Goal: Information Seeking & Learning: Compare options

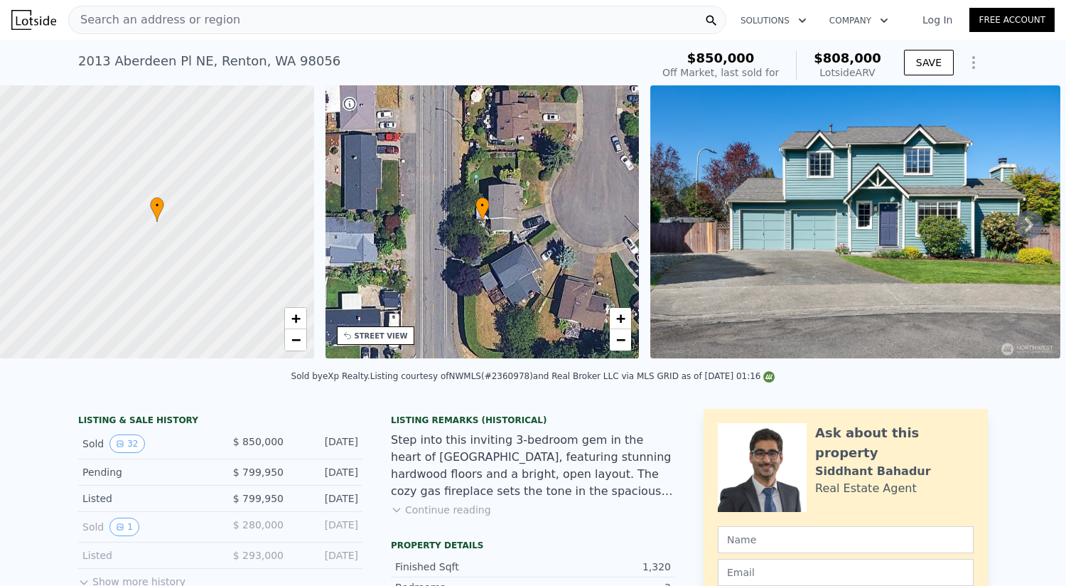
click at [229, 16] on div "Search an address or region" at bounding box center [397, 20] width 658 height 28
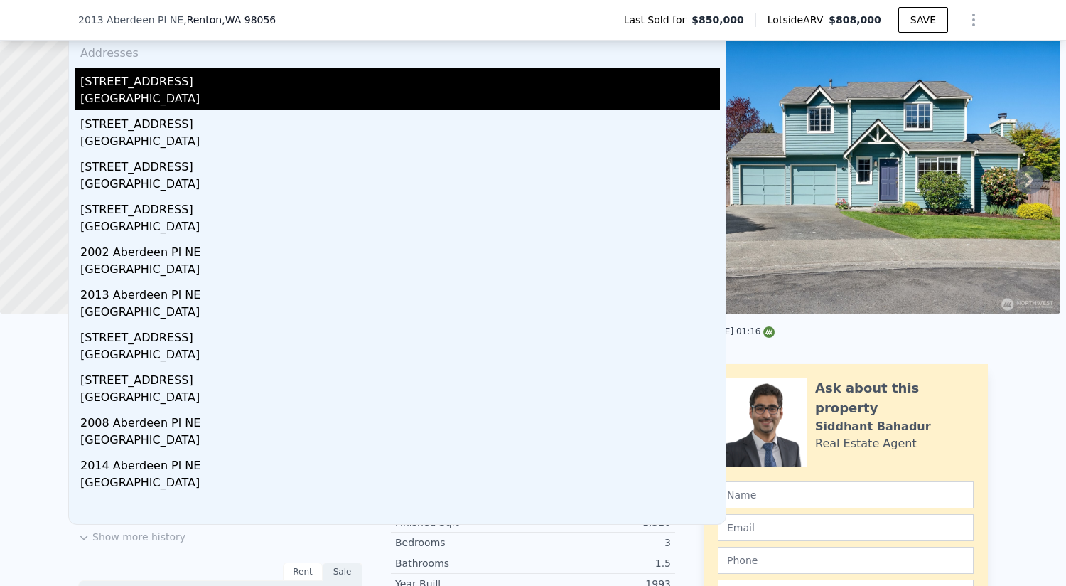
scroll to position [71, 0]
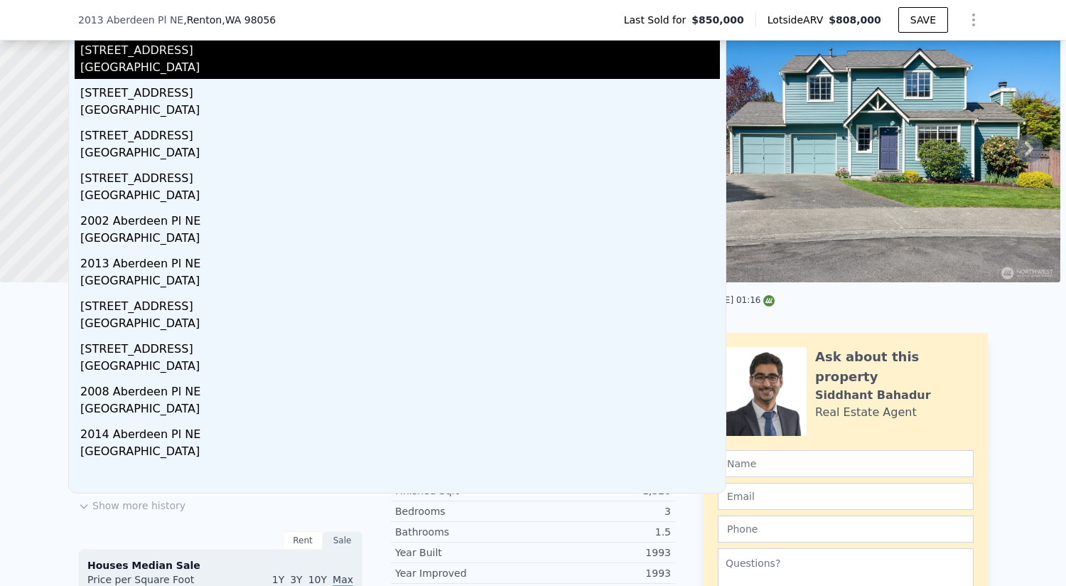
type input "2123 aberdeen pl ne re"
click at [265, 65] on div "Renton, WA 98056" at bounding box center [400, 69] width 640 height 20
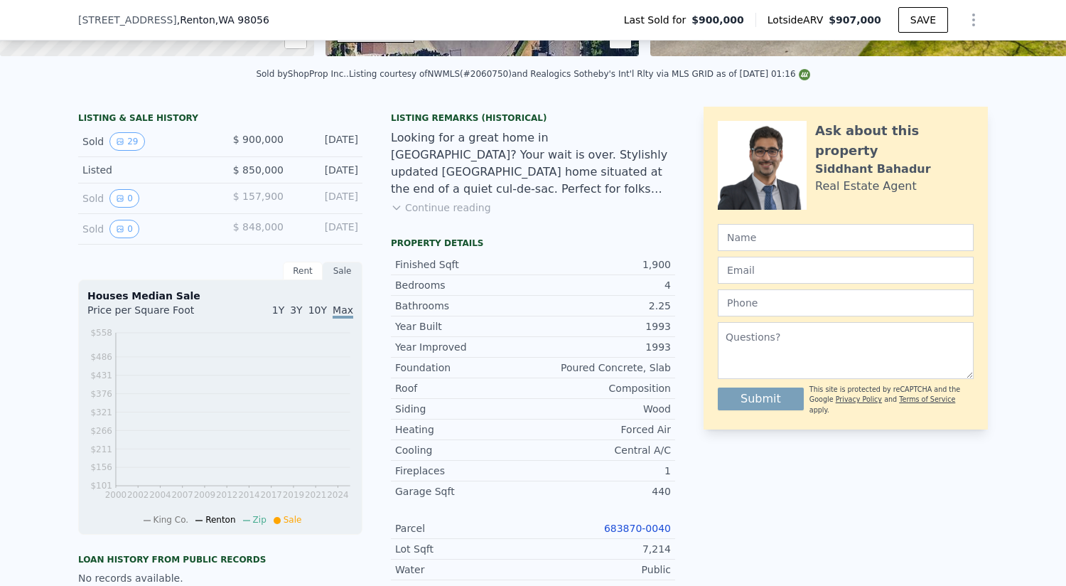
scroll to position [284, 0]
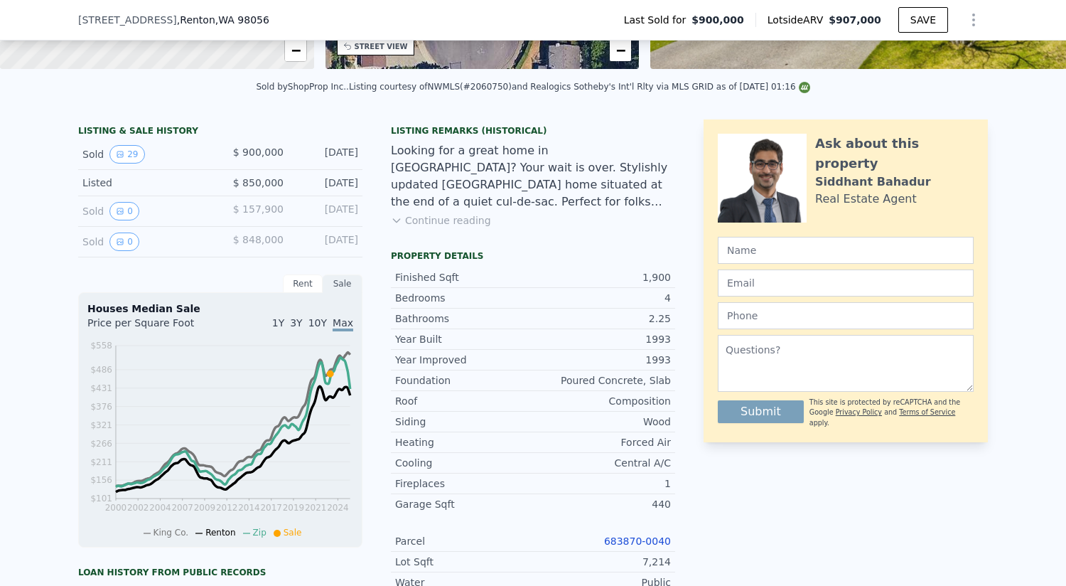
click at [45, 395] on div "LISTING & SALE HISTORY Sold 29 $ 900,000 Jun 14, 2023 Listed $ 850,000 May 1, 2…" at bounding box center [533, 589] width 1066 height 962
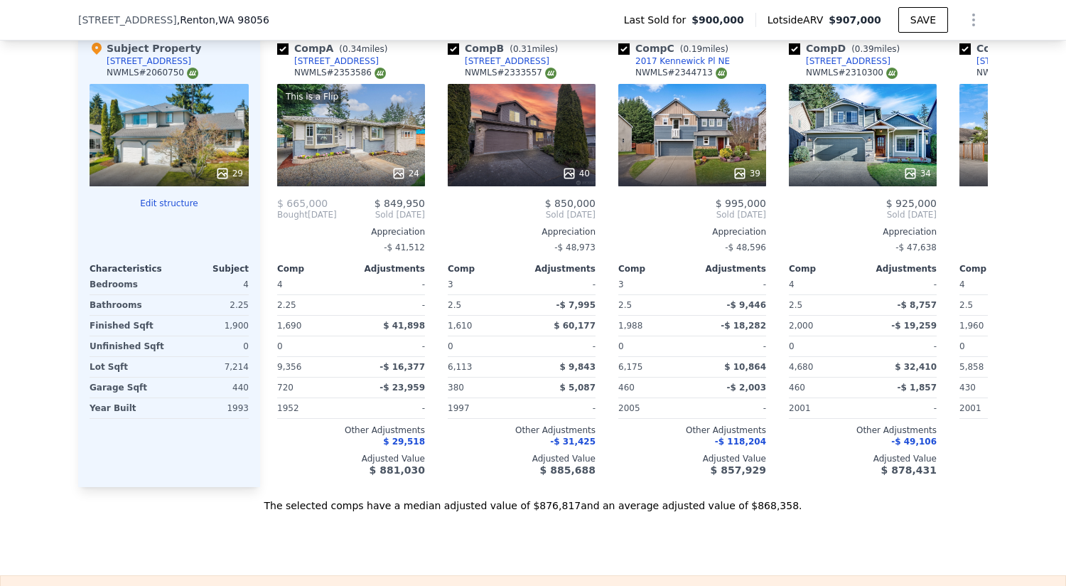
scroll to position [1777, 0]
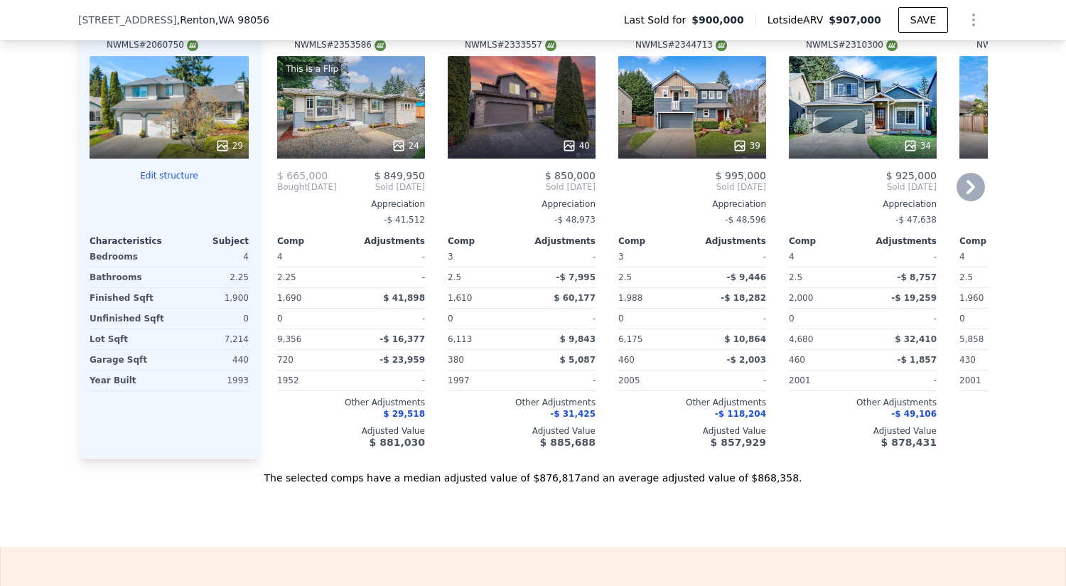
click at [488, 458] on div "Comp B ( 0.31 miles) 2405 NE 17th Pl NWMLS # 2333557 40 $ 850,000 Sold Mar 2025…" at bounding box center [521, 230] width 159 height 457
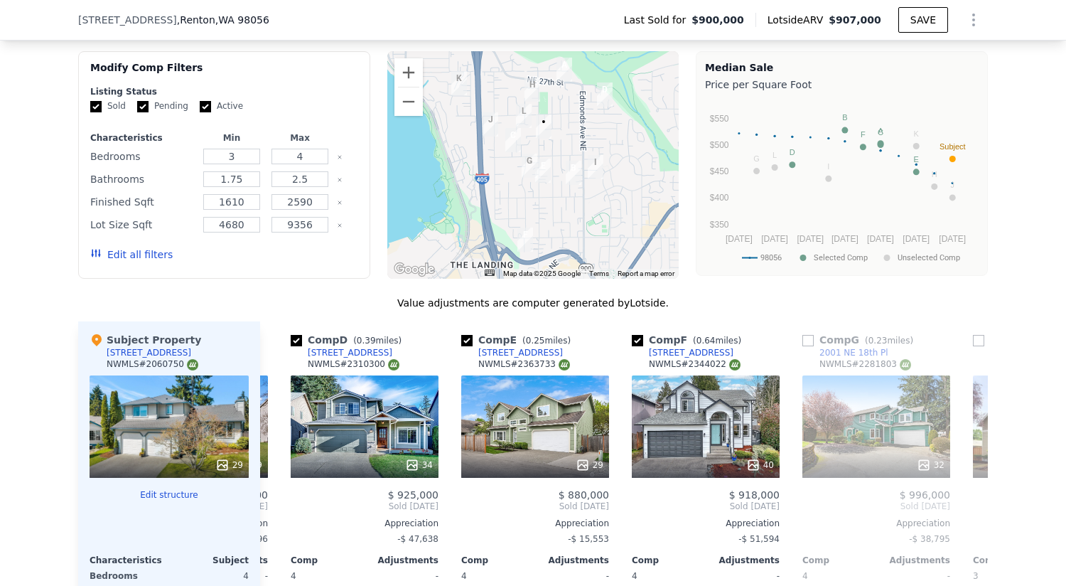
scroll to position [1635, 0]
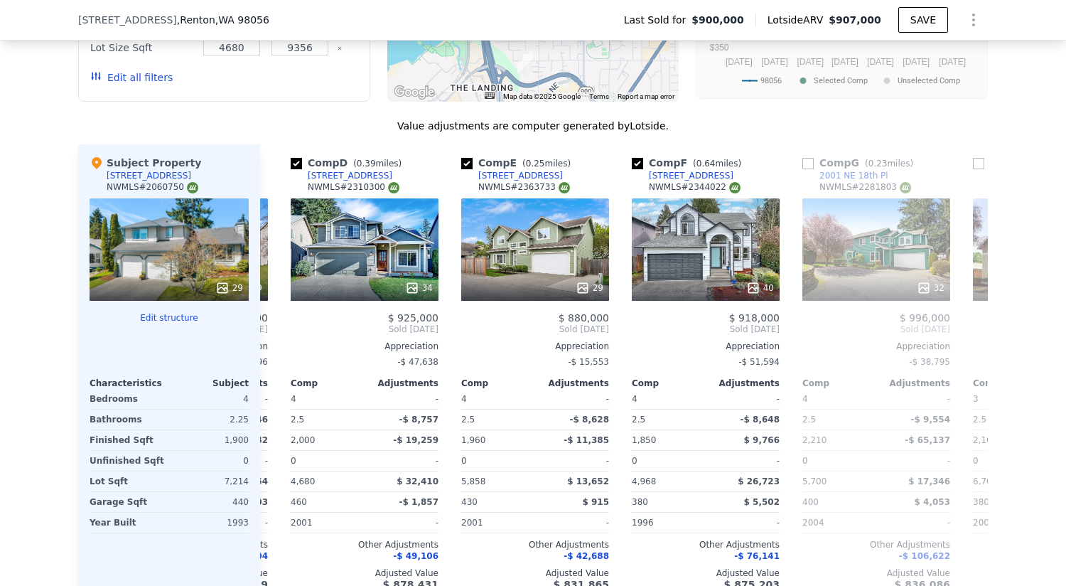
click at [1036, 267] on div "We found 12 sales that match your search Listings provided by NWMLS Filters Map…" at bounding box center [533, 219] width 1066 height 815
click at [967, 335] on icon at bounding box center [971, 329] width 9 height 14
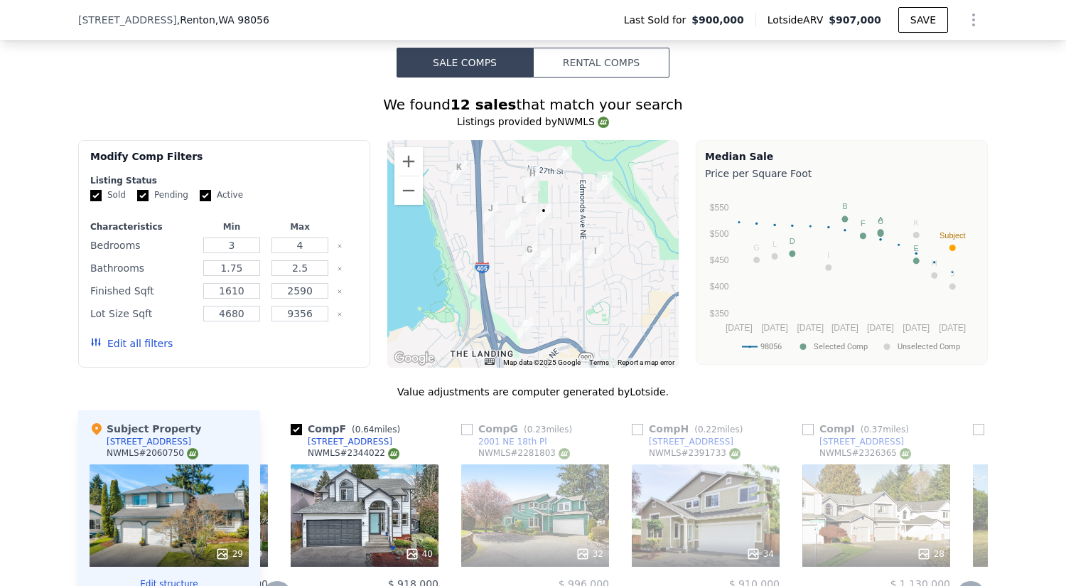
scroll to position [1351, 0]
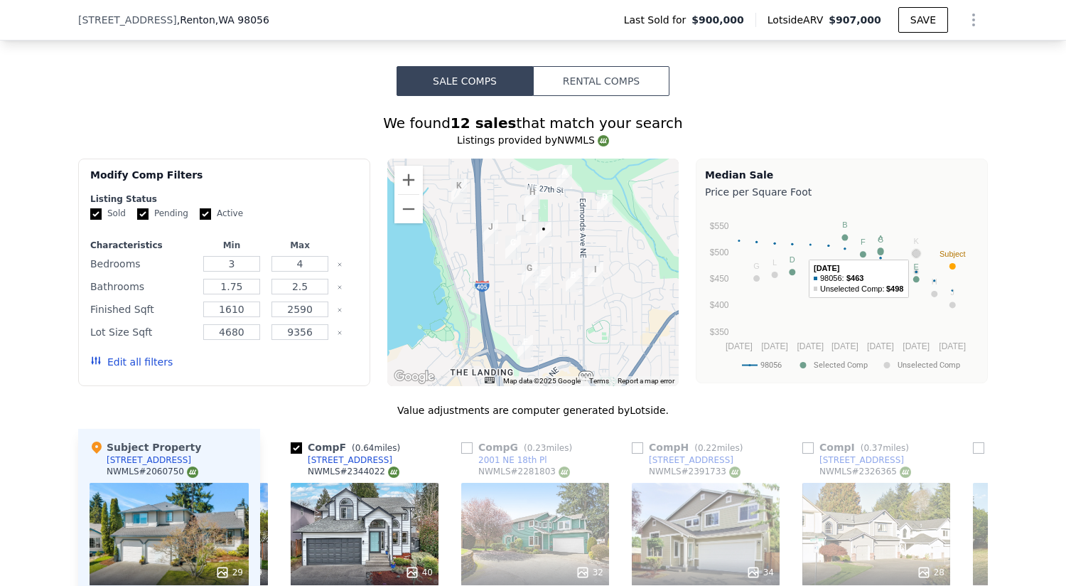
click at [913, 257] on circle "A chart." at bounding box center [916, 253] width 6 height 6
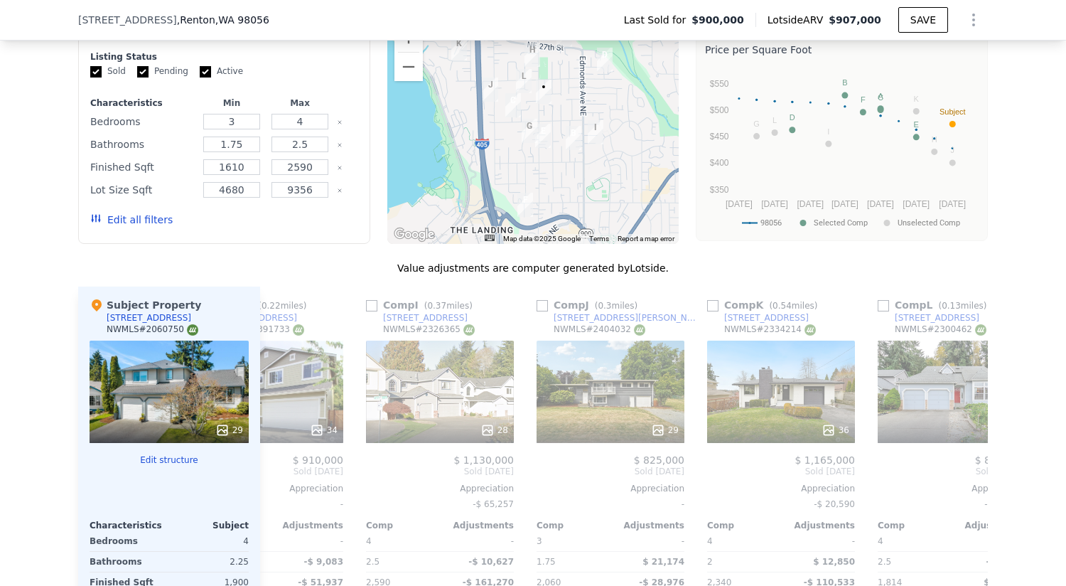
scroll to position [1422, 0]
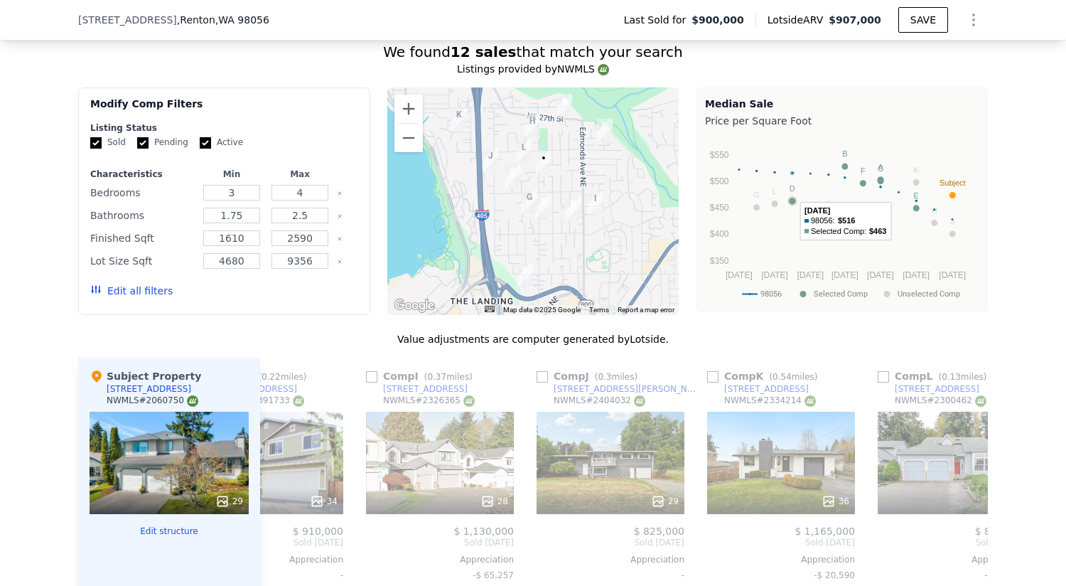
click at [789, 204] on circle "A chart." at bounding box center [792, 201] width 6 height 6
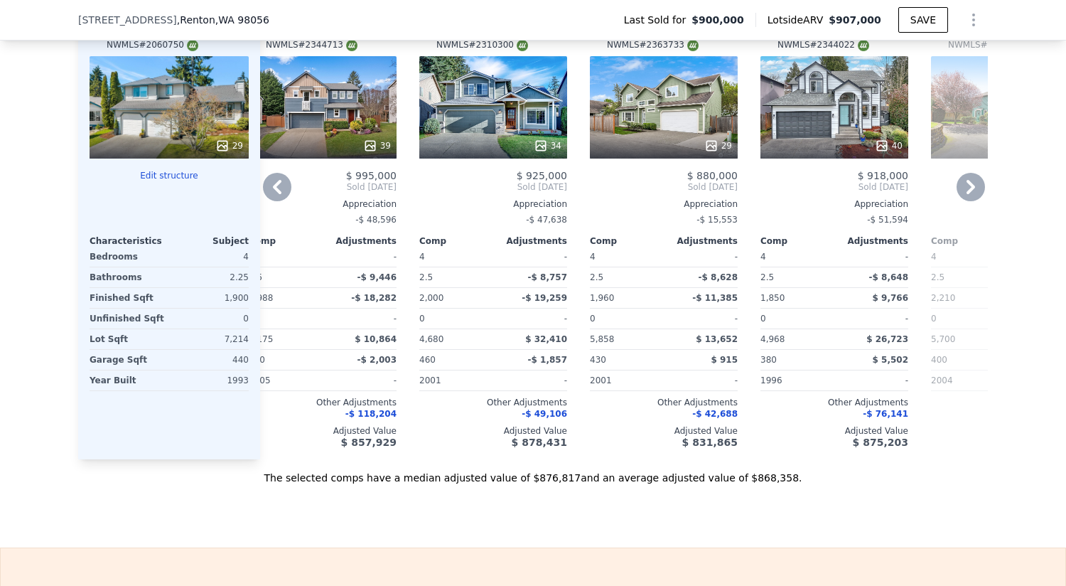
scroll to position [1635, 0]
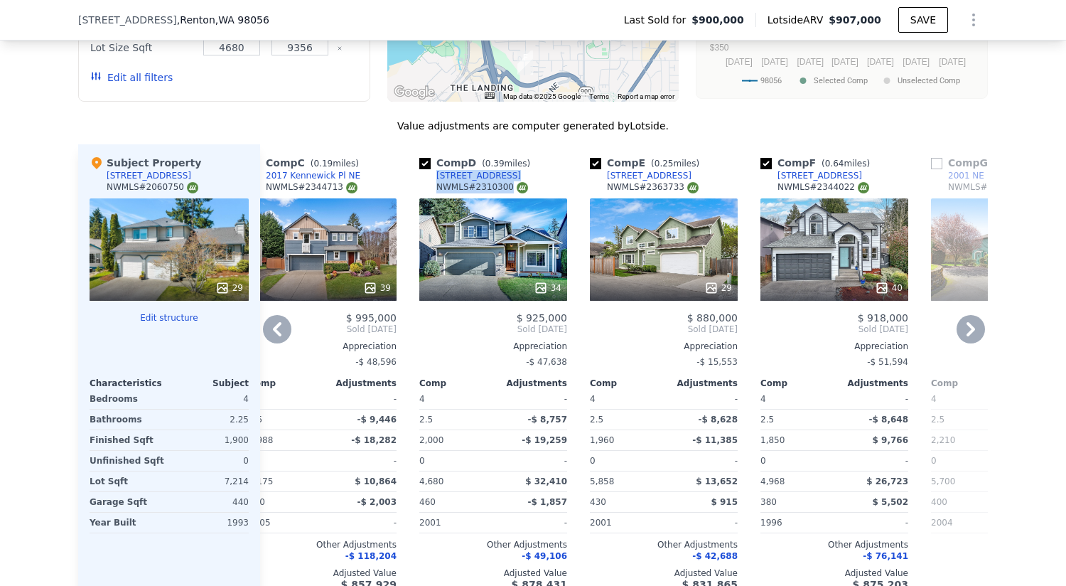
drag, startPoint x: 515, startPoint y: 180, endPoint x: 429, endPoint y: 179, distance: 86.0
click at [429, 179] on div "Comp D ( 0.39 miles) 2434 Ferndale Pl NE NWMLS # 2310300" at bounding box center [493, 177] width 148 height 43
click at [436, 174] on div "2434 Ferndale Pl NE" at bounding box center [478, 175] width 85 height 11
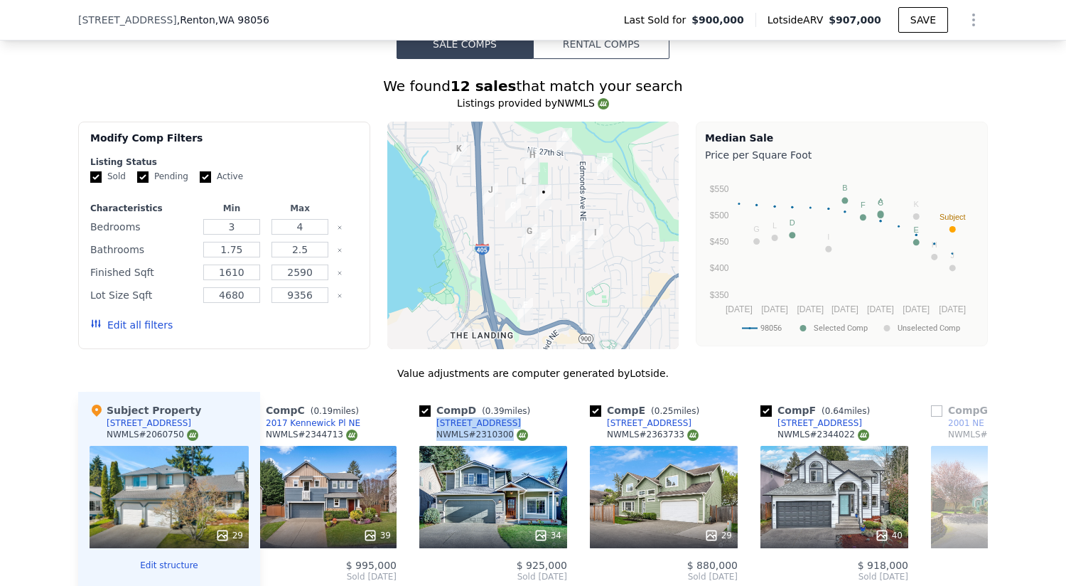
scroll to position [1351, 0]
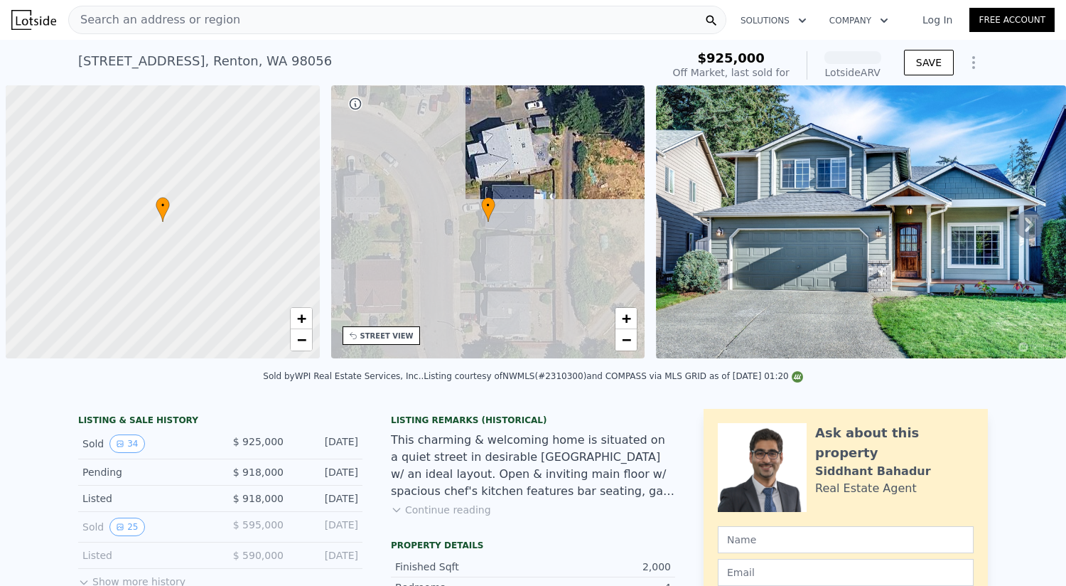
scroll to position [0, 6]
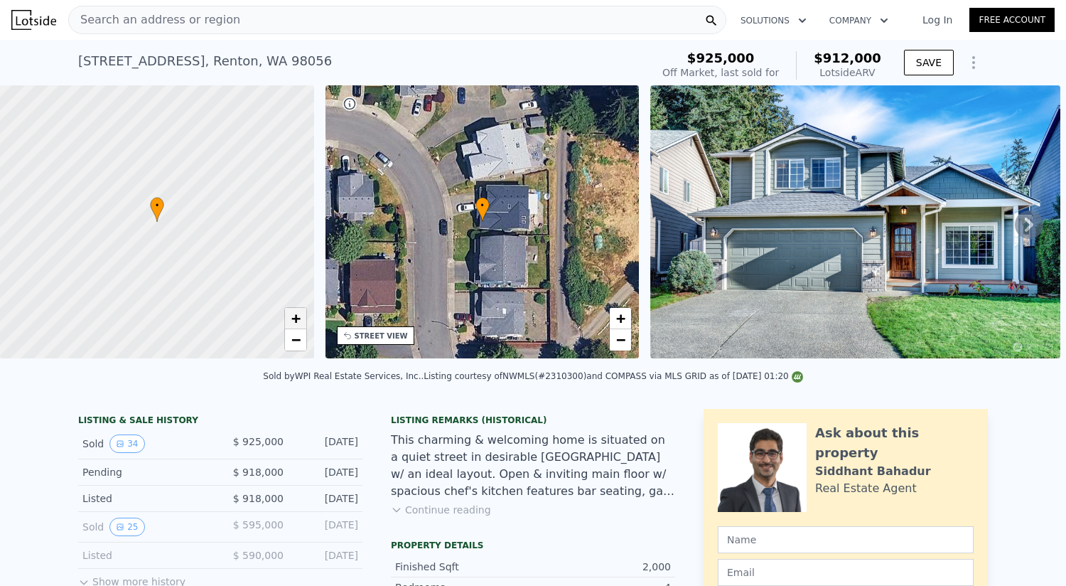
click at [303, 328] on link "+" at bounding box center [295, 318] width 21 height 21
click at [300, 320] on span "+" at bounding box center [295, 318] width 9 height 18
click at [294, 320] on span "+" at bounding box center [295, 318] width 9 height 18
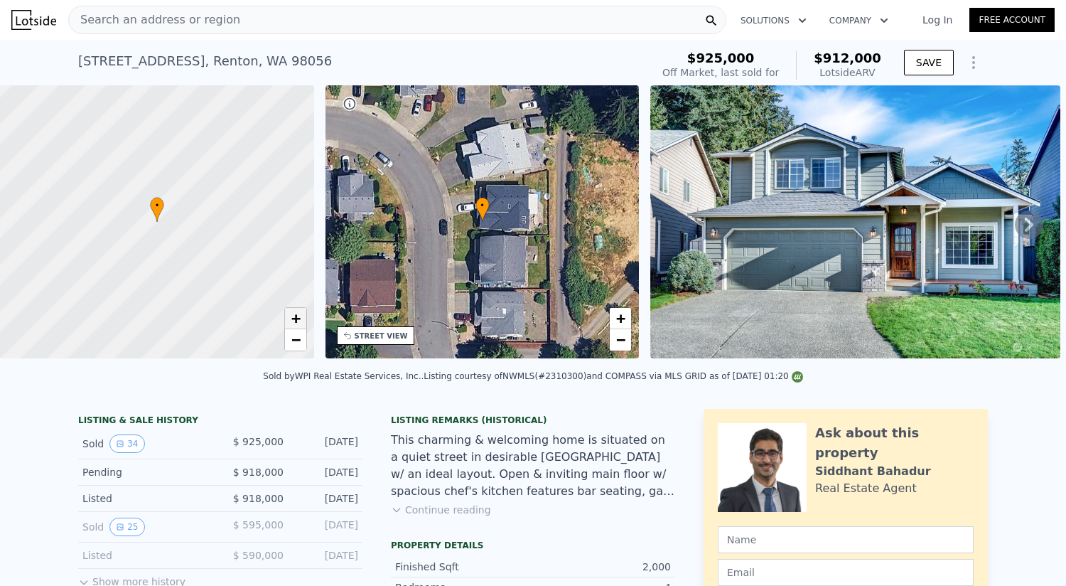
click at [294, 320] on span "+" at bounding box center [295, 318] width 9 height 18
drag, startPoint x: 155, startPoint y: 239, endPoint x: 279, endPoint y: 229, distance: 124.1
click at [274, 233] on div at bounding box center [157, 222] width 377 height 328
click at [280, 228] on div at bounding box center [157, 222] width 377 height 328
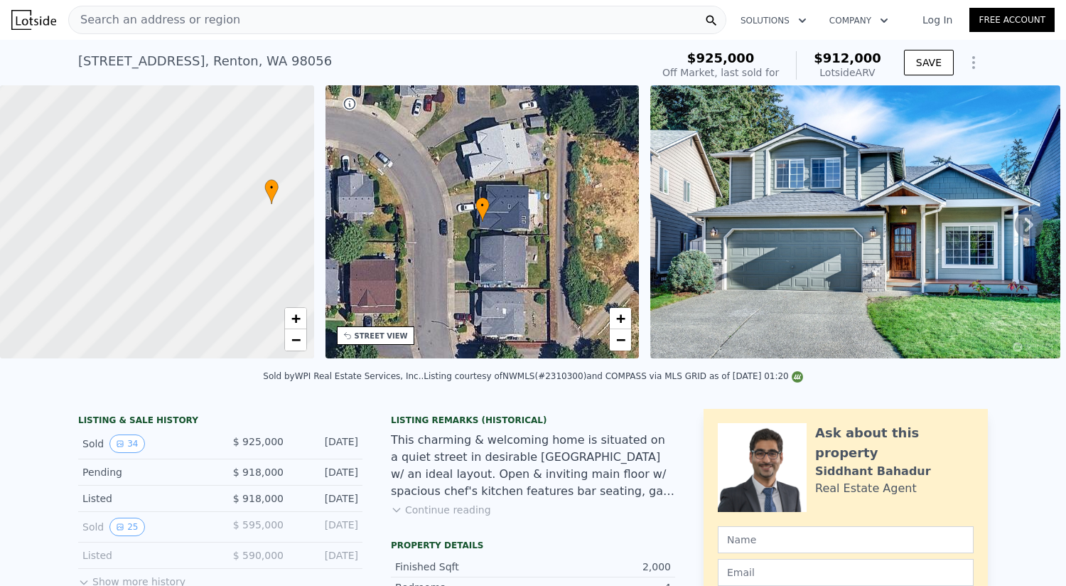
click at [280, 228] on div at bounding box center [157, 222] width 377 height 328
click at [276, 211] on div at bounding box center [157, 222] width 377 height 328
drag, startPoint x: 259, startPoint y: 226, endPoint x: 226, endPoint y: 240, distance: 36.3
click at [226, 240] on div at bounding box center [157, 222] width 377 height 328
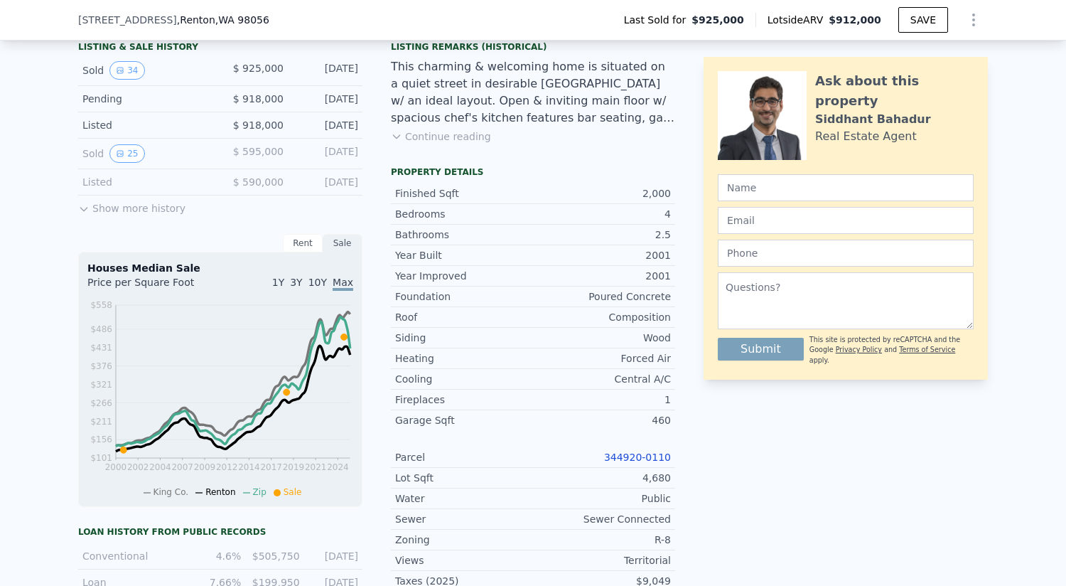
scroll to position [350, 0]
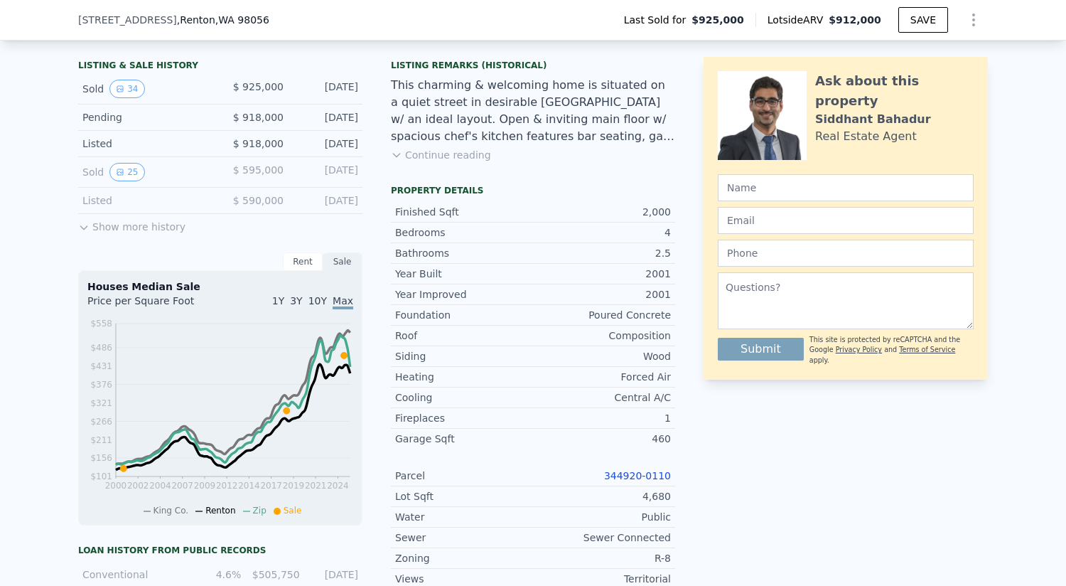
click at [273, 176] on span "$ 595,000" at bounding box center [258, 169] width 50 height 11
copy span "595,000"
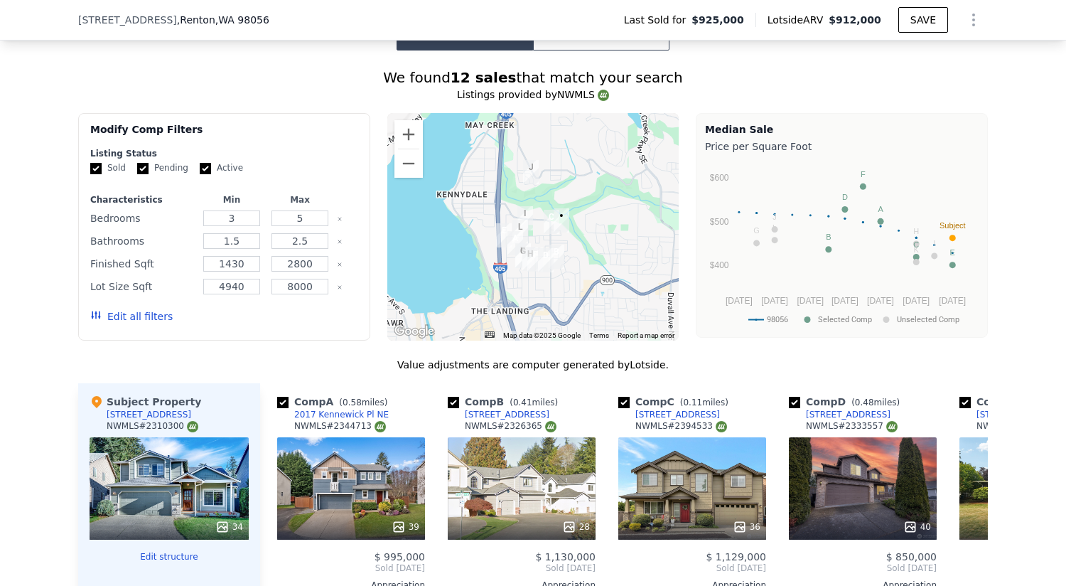
scroll to position [1345, 0]
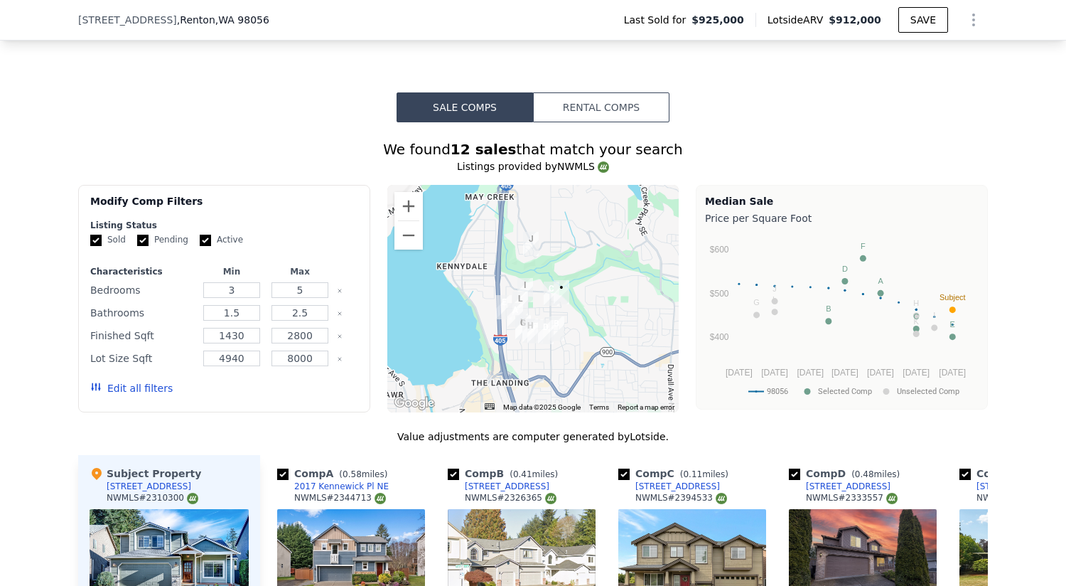
click at [577, 112] on button "Rental Comps" at bounding box center [601, 107] width 136 height 30
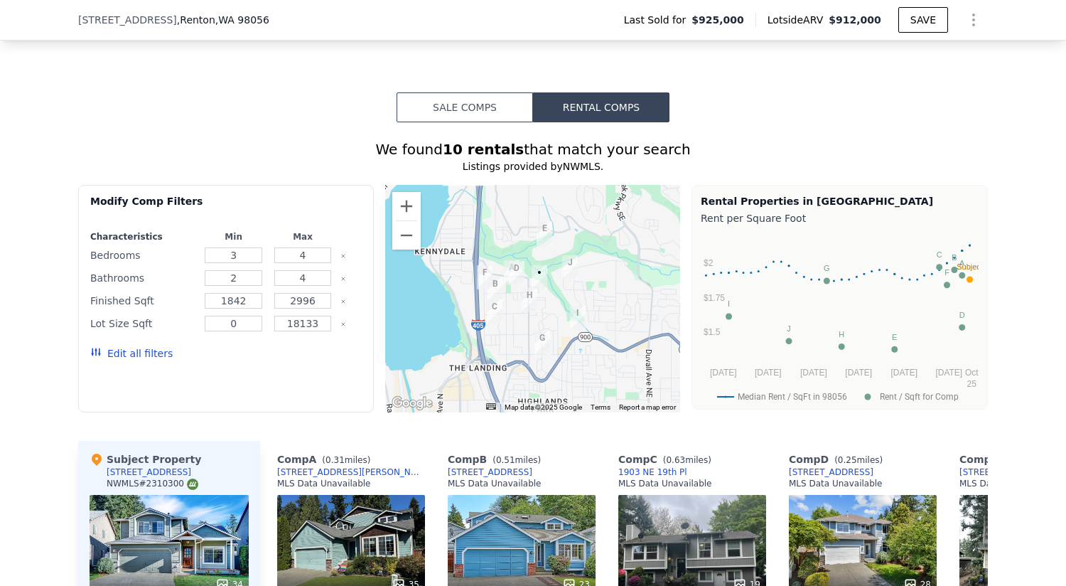
click at [500, 112] on button "Sale Comps" at bounding box center [465, 107] width 136 height 30
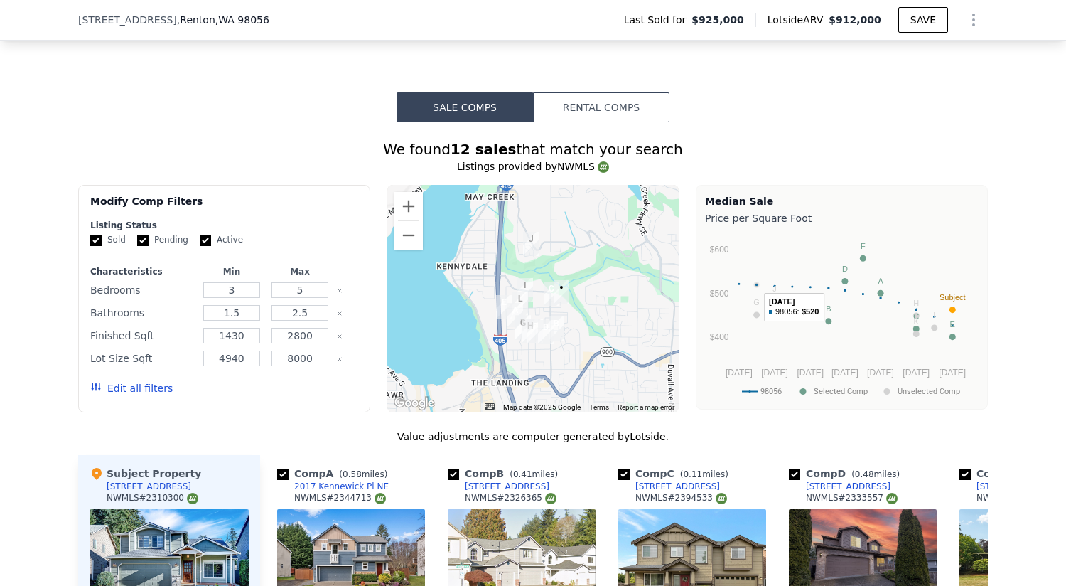
click at [748, 286] on rect "A chart." at bounding box center [851, 298] width 235 height 132
